Goal: Task Accomplishment & Management: Use online tool/utility

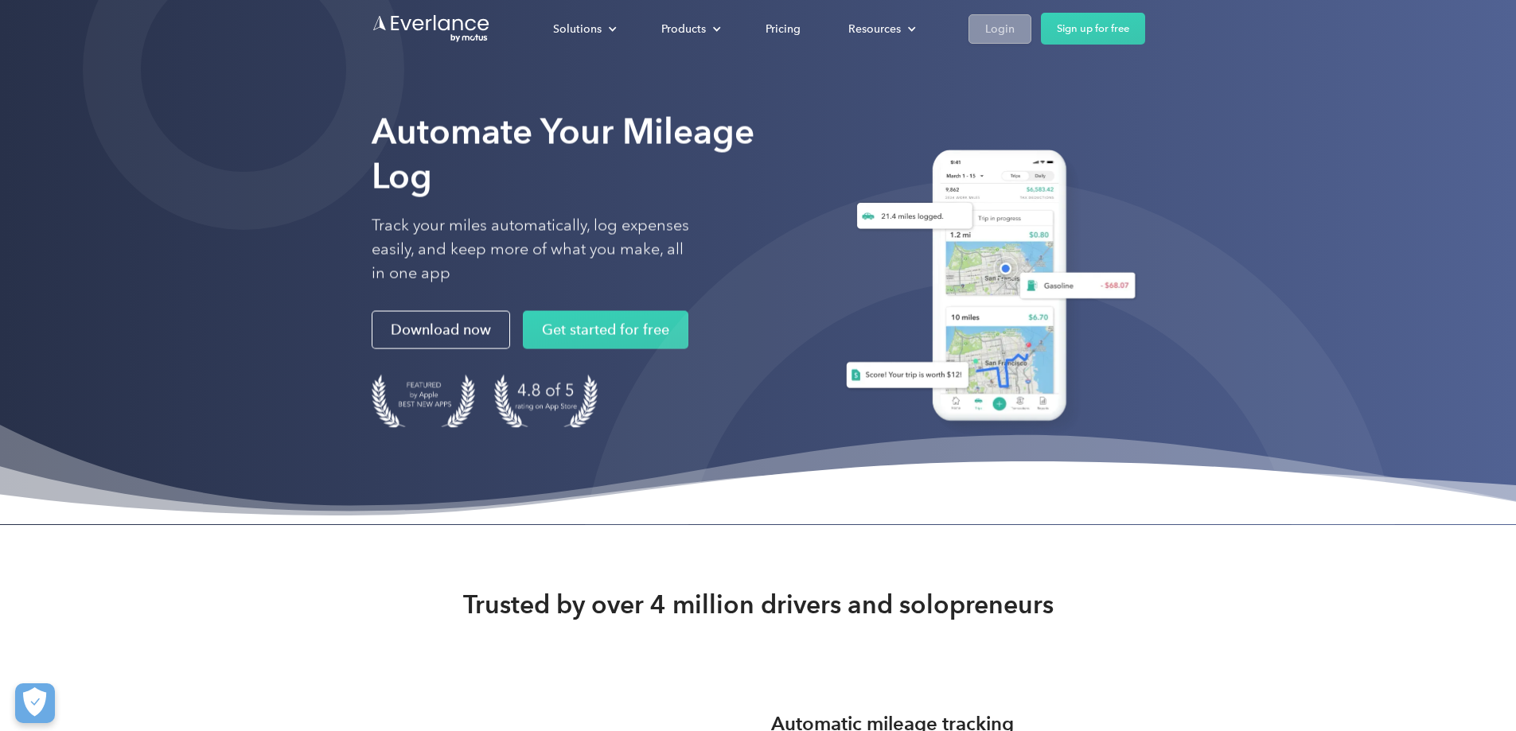
click at [1014, 29] on div "Login" at bounding box center [999, 29] width 29 height 20
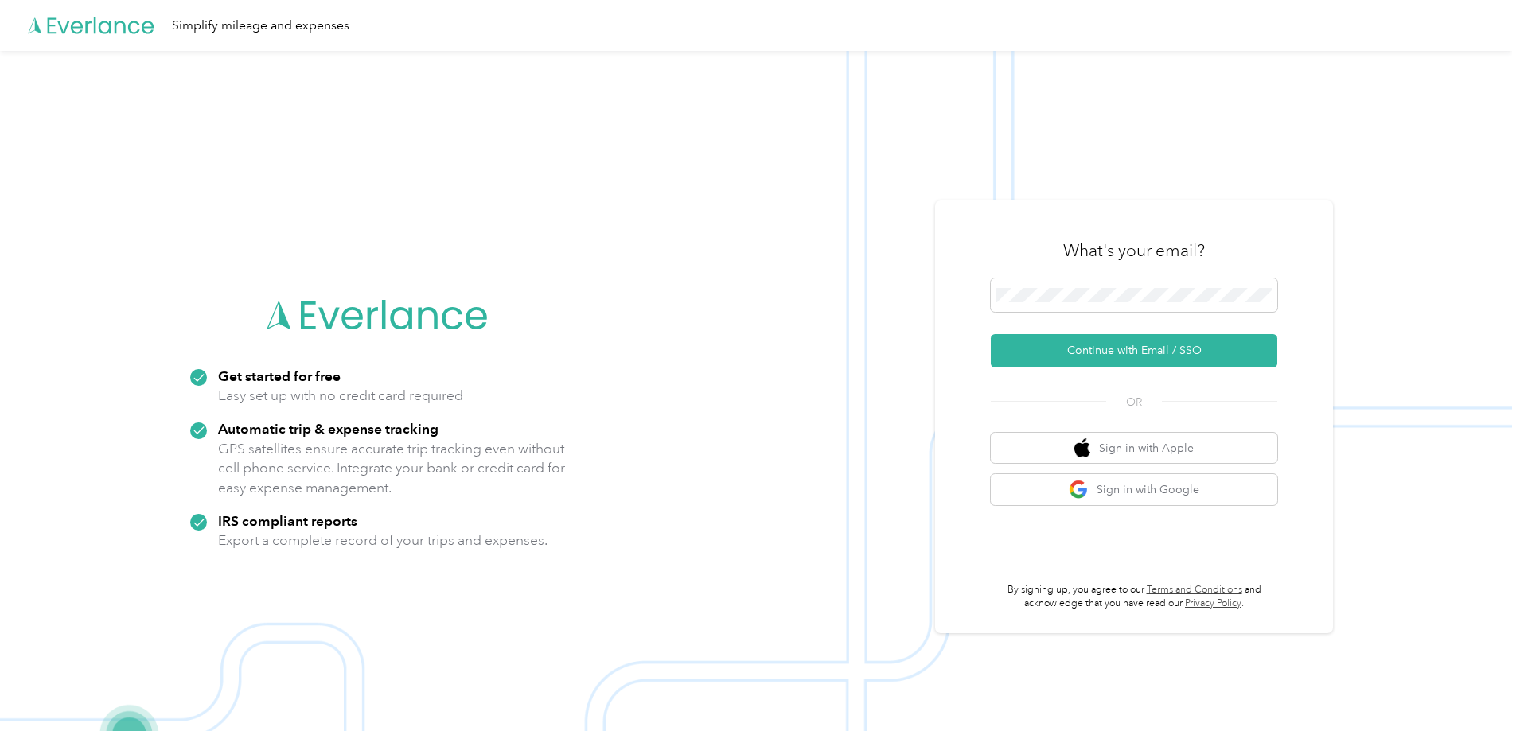
drag, startPoint x: 0, startPoint y: 0, endPoint x: 1117, endPoint y: 33, distance: 1117.6
click at [1117, 33] on div "Simplify mileage and expenses" at bounding box center [756, 25] width 1512 height 51
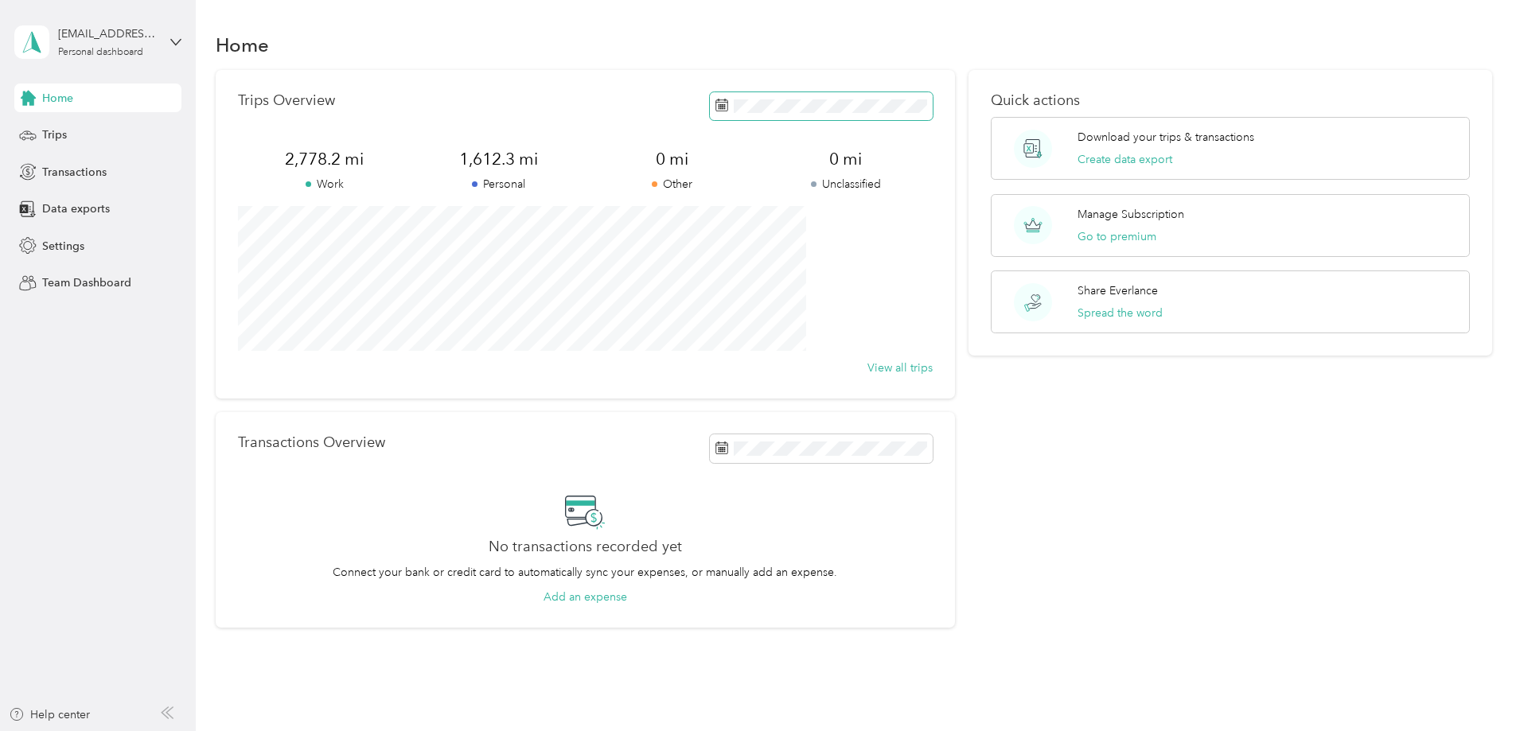
click at [722, 107] on rect at bounding box center [723, 108] width 2 height 2
click at [718, 200] on icon at bounding box center [718, 197] width 16 height 16
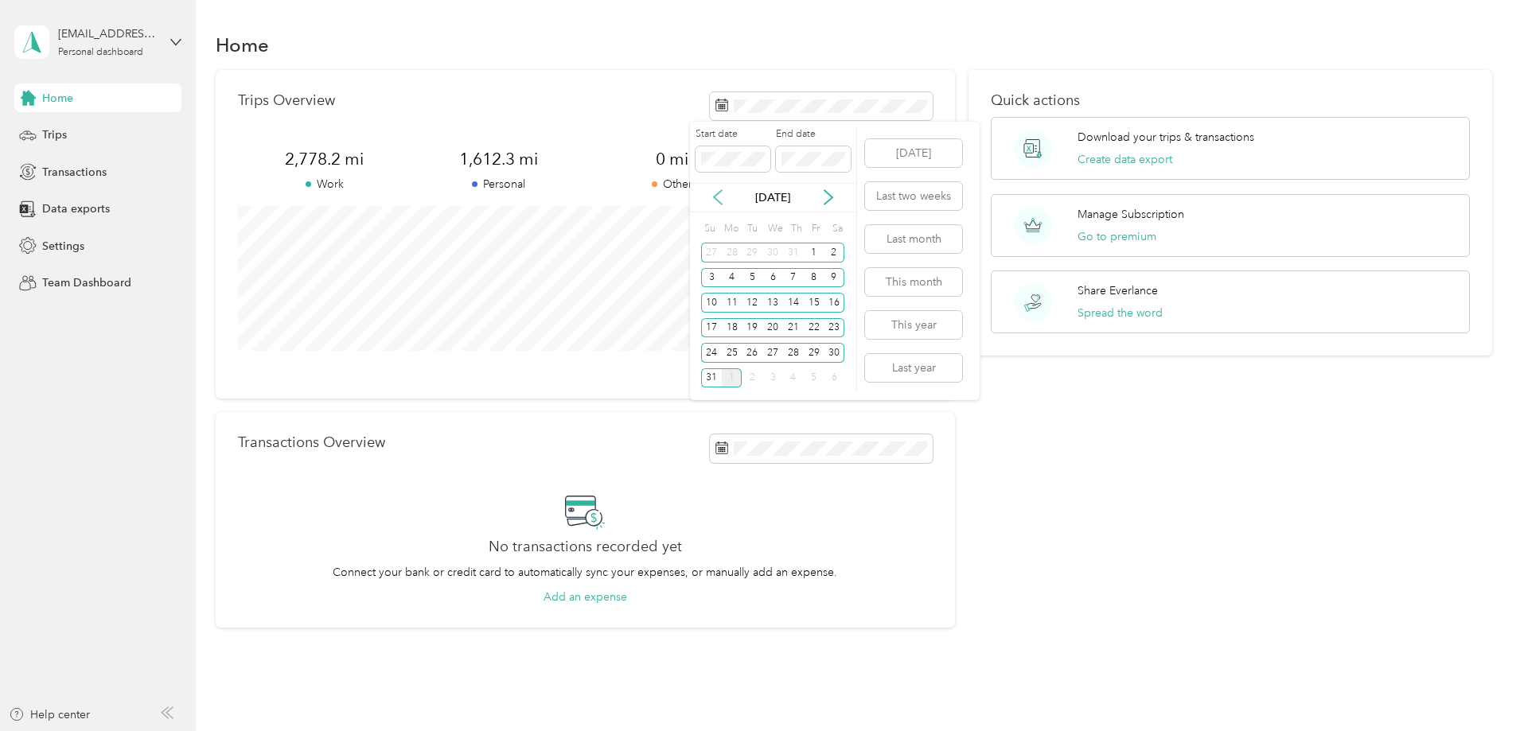
click at [718, 200] on icon at bounding box center [718, 197] width 16 height 16
click at [715, 252] on div "1" at bounding box center [711, 253] width 21 height 20
click at [826, 200] on icon at bounding box center [828, 197] width 16 height 16
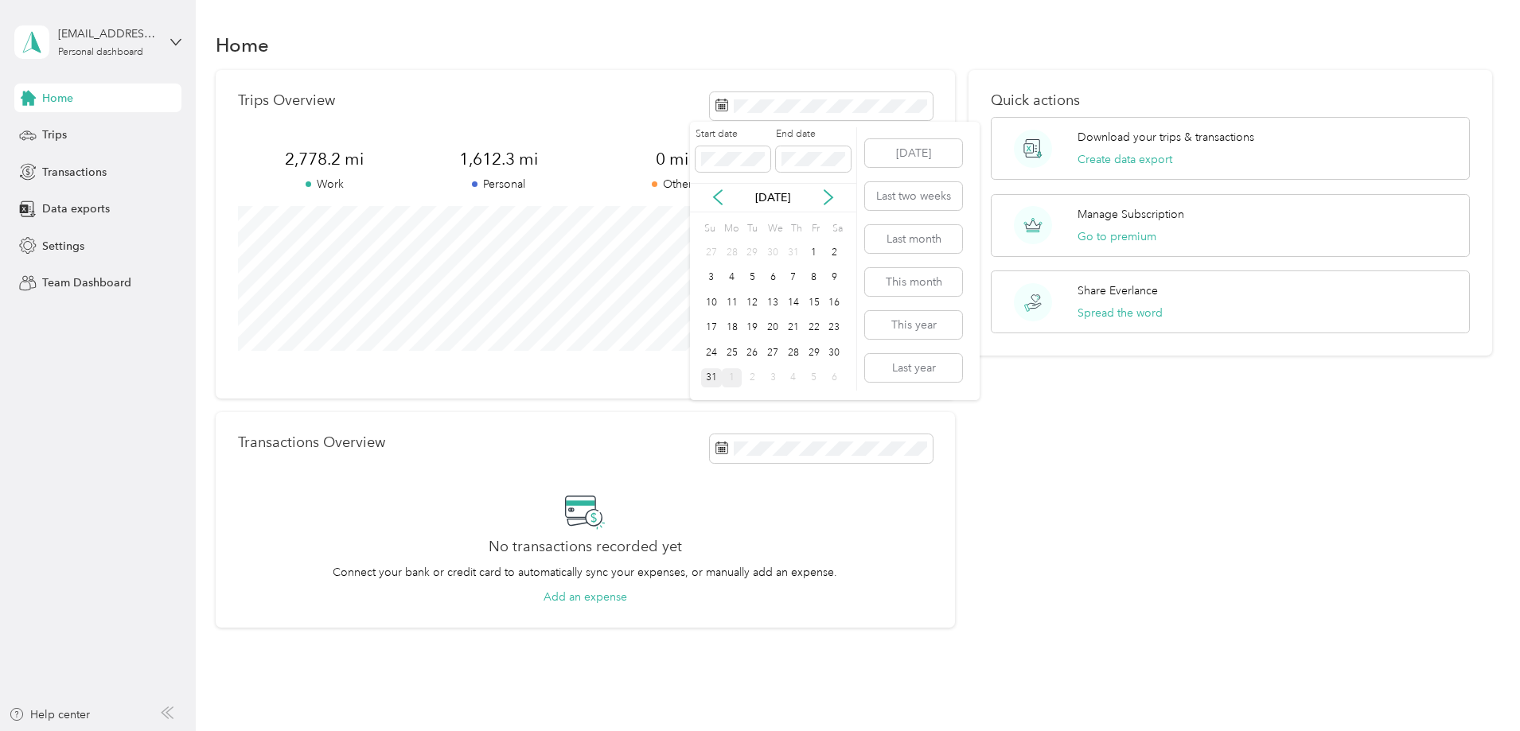
click at [711, 379] on div "31" at bounding box center [711, 378] width 21 height 20
drag, startPoint x: 381, startPoint y: 157, endPoint x: 425, endPoint y: 160, distance: 43.9
click at [411, 160] on span "986.7 mi" at bounding box center [324, 159] width 173 height 22
copy span "986.7"
